Goal: Find specific fact

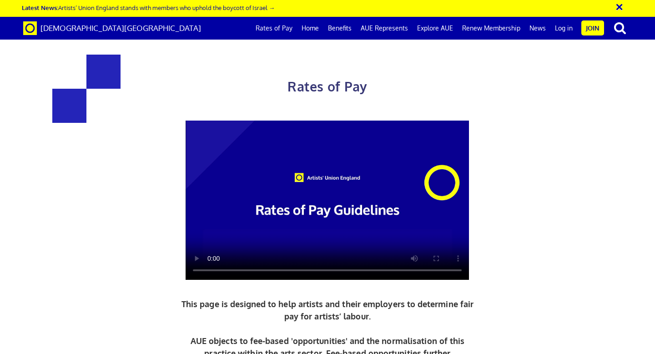
scroll to position [376, 0]
drag, startPoint x: 158, startPoint y: 231, endPoint x: 272, endPoint y: 229, distance: 113.8
copy h3 "352.01 a day"
drag, startPoint x: 145, startPoint y: 230, endPoint x: 282, endPoint y: 234, distance: 136.6
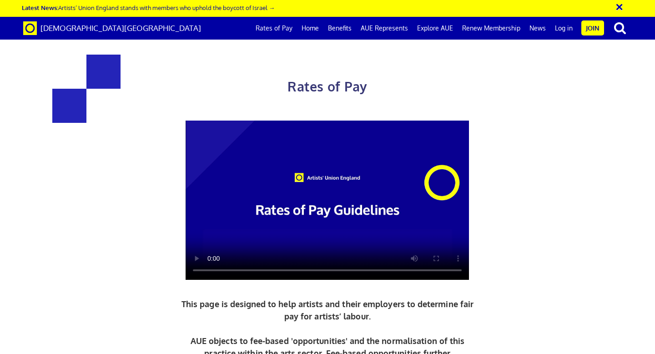
copy h3 "£352.01 a day"
drag, startPoint x: 180, startPoint y: 255, endPoint x: 208, endPoint y: 255, distance: 28.2
copy span "£193.61"
